Goal: Complete application form

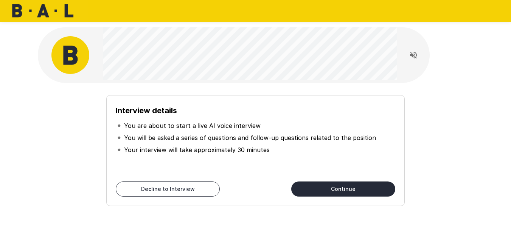
click at [347, 190] on button "Continue" at bounding box center [343, 189] width 104 height 15
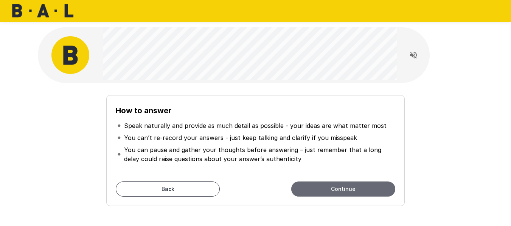
click at [347, 190] on button "Continue" at bounding box center [343, 189] width 104 height 15
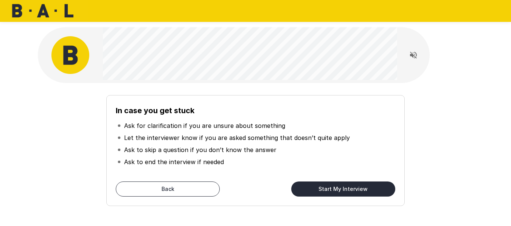
click at [347, 190] on button "Start My Interview" at bounding box center [343, 189] width 104 height 15
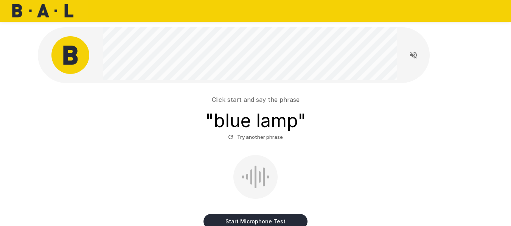
drag, startPoint x: 263, startPoint y: 220, endPoint x: 377, endPoint y: 197, distance: 116.5
click at [262, 221] on button "Start Microphone Test" at bounding box center [255, 221] width 104 height 15
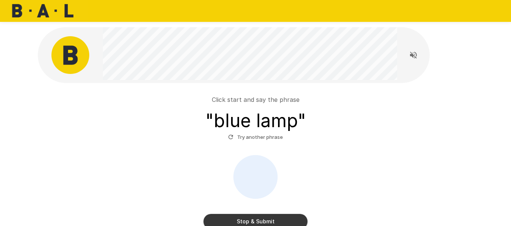
scroll to position [38, 0]
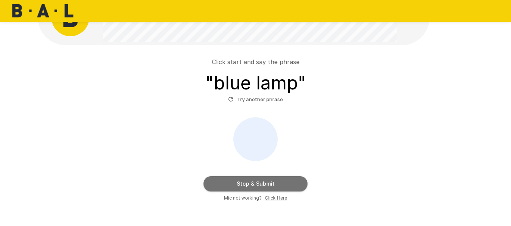
click at [247, 184] on button "Stop & Submit" at bounding box center [255, 184] width 104 height 15
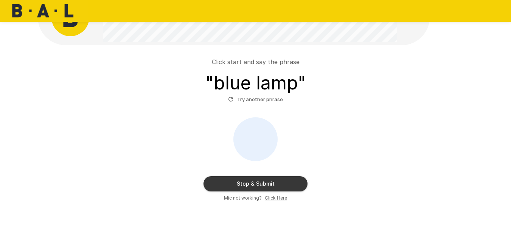
click at [259, 182] on button "Stop & Submit" at bounding box center [255, 184] width 104 height 15
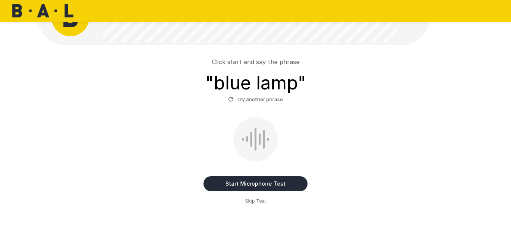
scroll to position [37, 0]
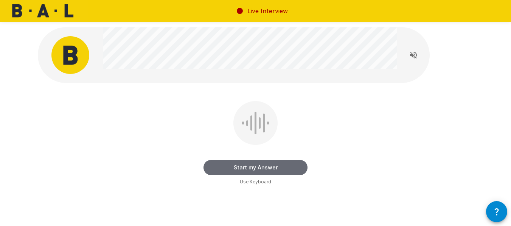
click at [271, 165] on button "Start my Answer" at bounding box center [255, 167] width 104 height 15
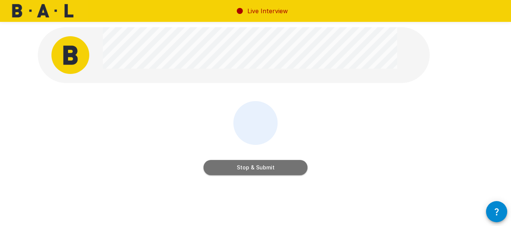
click at [271, 165] on button "Stop & Submit" at bounding box center [255, 167] width 104 height 15
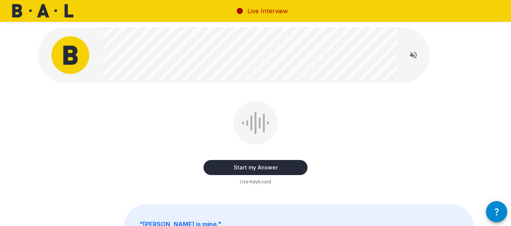
click at [251, 166] on button "Start my Answer" at bounding box center [255, 167] width 104 height 15
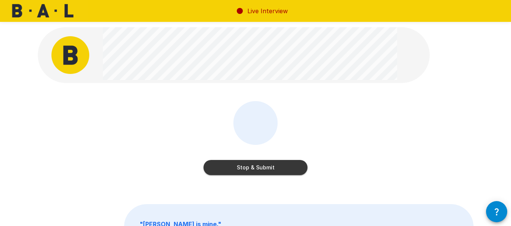
click at [251, 165] on button "Stop & Submit" at bounding box center [255, 167] width 104 height 15
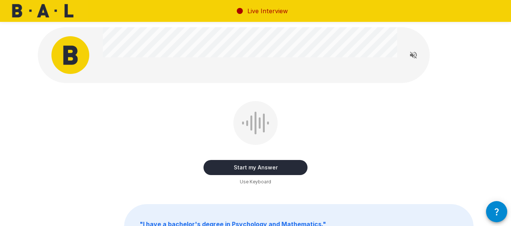
click at [257, 167] on button "Start my Answer" at bounding box center [255, 167] width 104 height 15
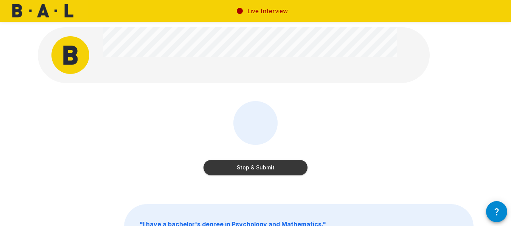
click at [254, 167] on button "Stop & Submit" at bounding box center [255, 167] width 104 height 15
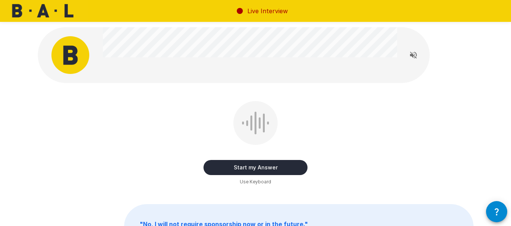
click at [270, 163] on button "Start my Answer" at bounding box center [255, 167] width 104 height 15
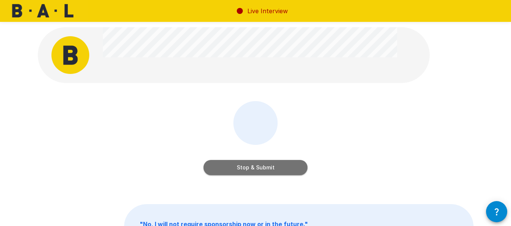
click at [253, 168] on button "Stop & Submit" at bounding box center [255, 167] width 104 height 15
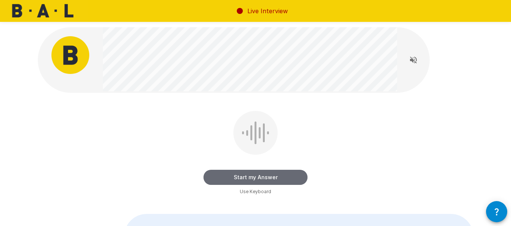
click at [243, 175] on button "Start my Answer" at bounding box center [255, 177] width 104 height 15
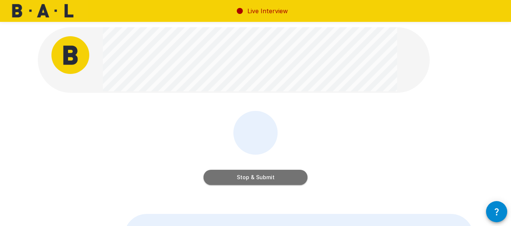
click at [259, 177] on button "Stop & Submit" at bounding box center [255, 177] width 104 height 15
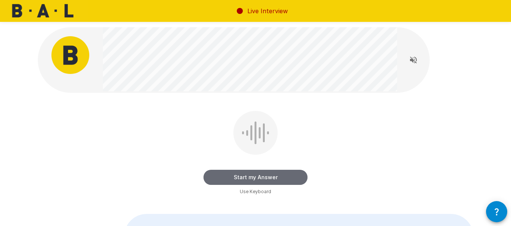
click at [251, 175] on button "Start my Answer" at bounding box center [255, 177] width 104 height 15
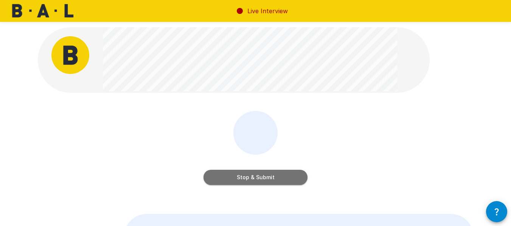
click at [256, 175] on button "Stop & Submit" at bounding box center [255, 177] width 104 height 15
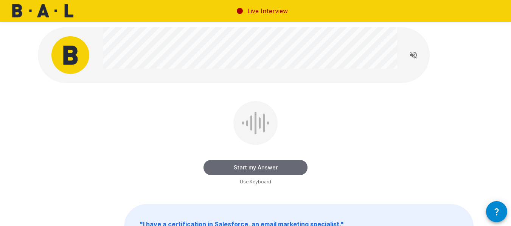
click at [256, 166] on button "Start my Answer" at bounding box center [255, 167] width 104 height 15
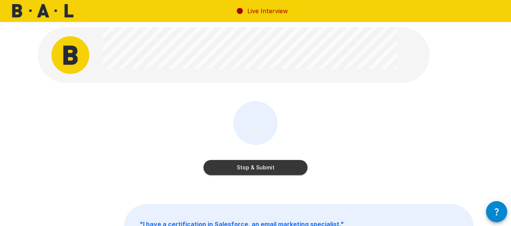
click at [259, 164] on button "Stop & Submit" at bounding box center [255, 167] width 104 height 15
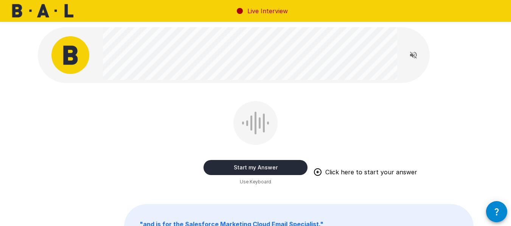
click at [262, 167] on button "Start my Answer" at bounding box center [255, 167] width 104 height 15
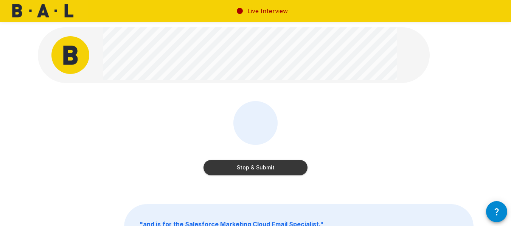
click at [253, 170] on button "Stop & Submit" at bounding box center [255, 167] width 104 height 15
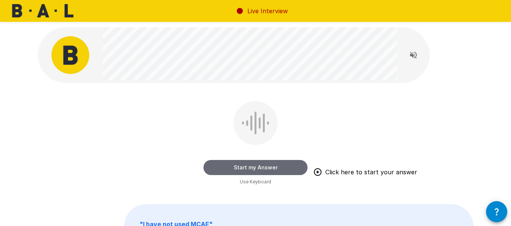
click at [269, 165] on button "Start my Answer" at bounding box center [255, 167] width 104 height 15
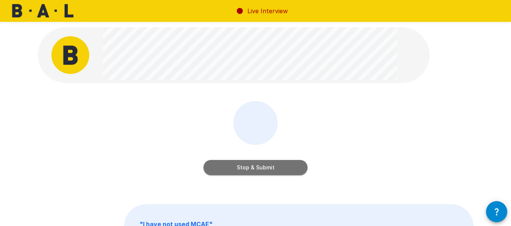
click at [252, 167] on button "Stop & Submit" at bounding box center [255, 167] width 104 height 15
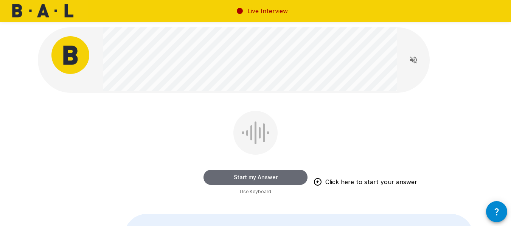
click at [267, 177] on button "Start my Answer" at bounding box center [255, 177] width 104 height 15
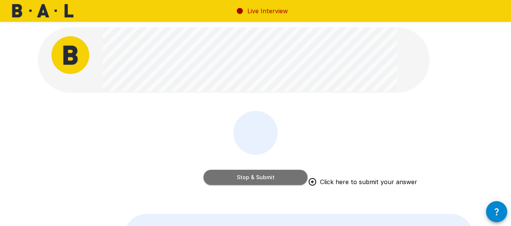
click at [268, 184] on button "Stop & Submit" at bounding box center [255, 177] width 104 height 15
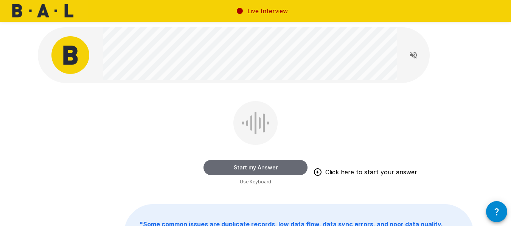
click at [245, 168] on button "Start my Answer" at bounding box center [255, 167] width 104 height 15
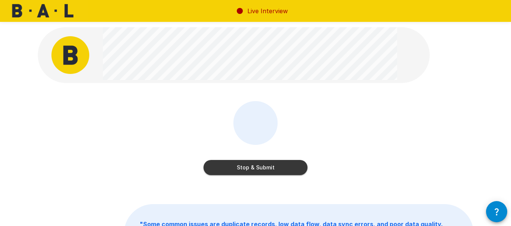
click at [256, 166] on button "Stop & Submit" at bounding box center [255, 167] width 104 height 15
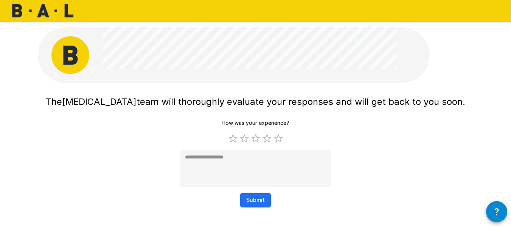
scroll to position [11, 0]
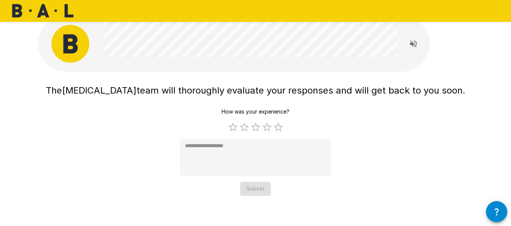
type textarea "*"
